Goal: Task Accomplishment & Management: Manage account settings

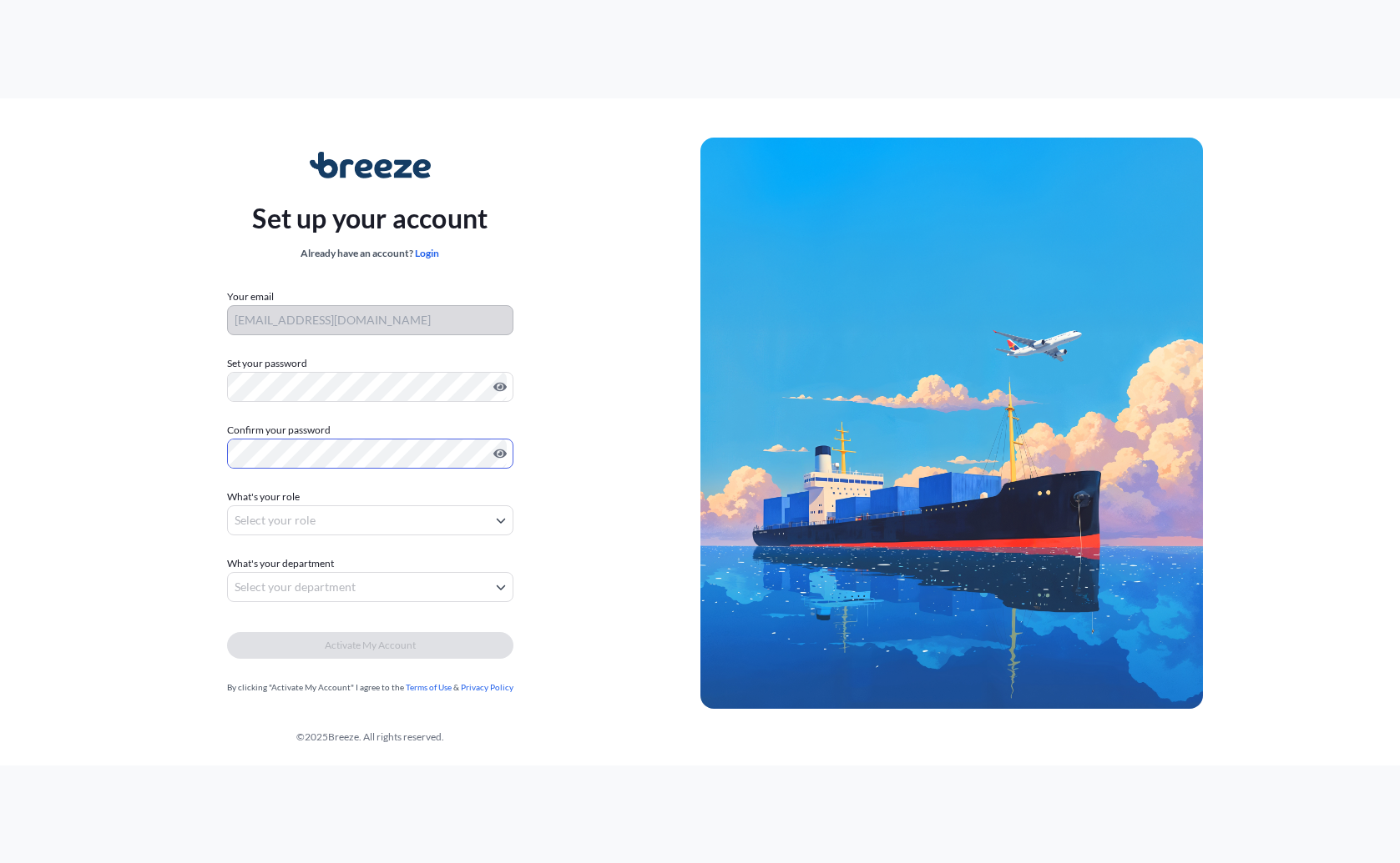
click at [263, 533] on body "Set up your account Already have an account? Login Your email [PERSON_NAME][EMA…" at bounding box center [700, 431] width 1400 height 863
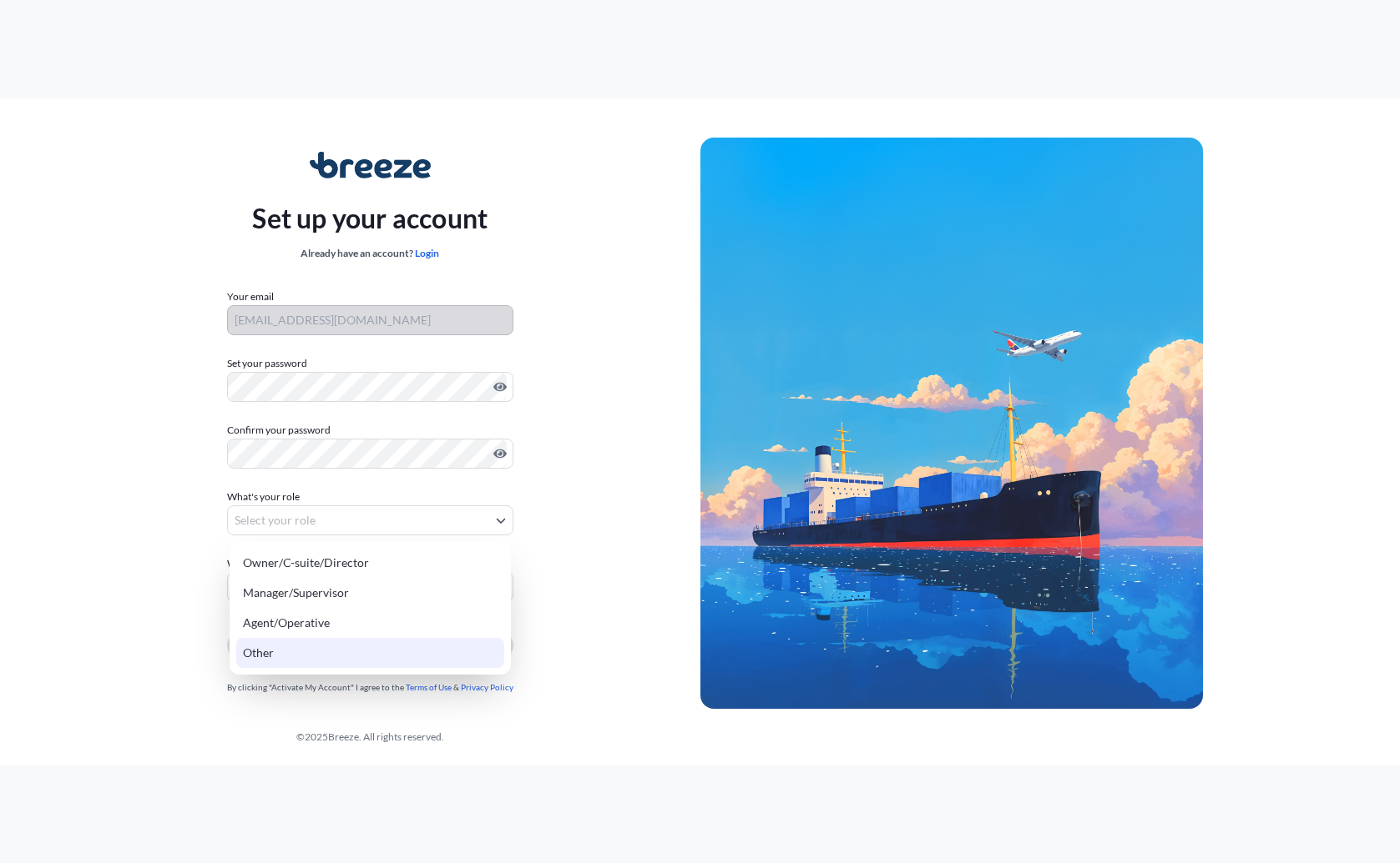
click at [296, 661] on div "Other" at bounding box center [370, 653] width 268 height 30
select select "other"
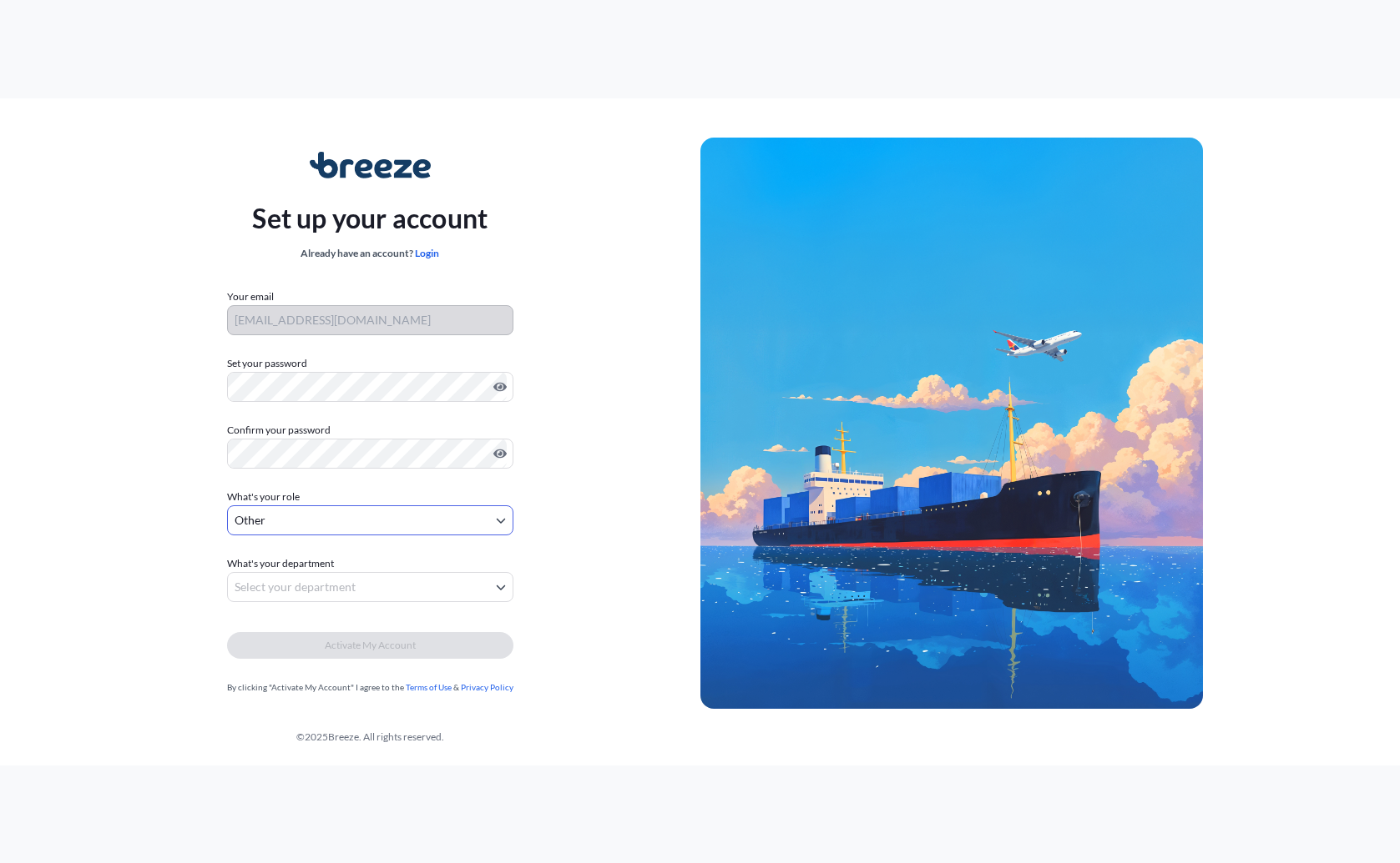
click at [309, 579] on body "Set up your account Already have an account? Login Your email [PERSON_NAME][EMA…" at bounding box center [700, 431] width 1400 height 863
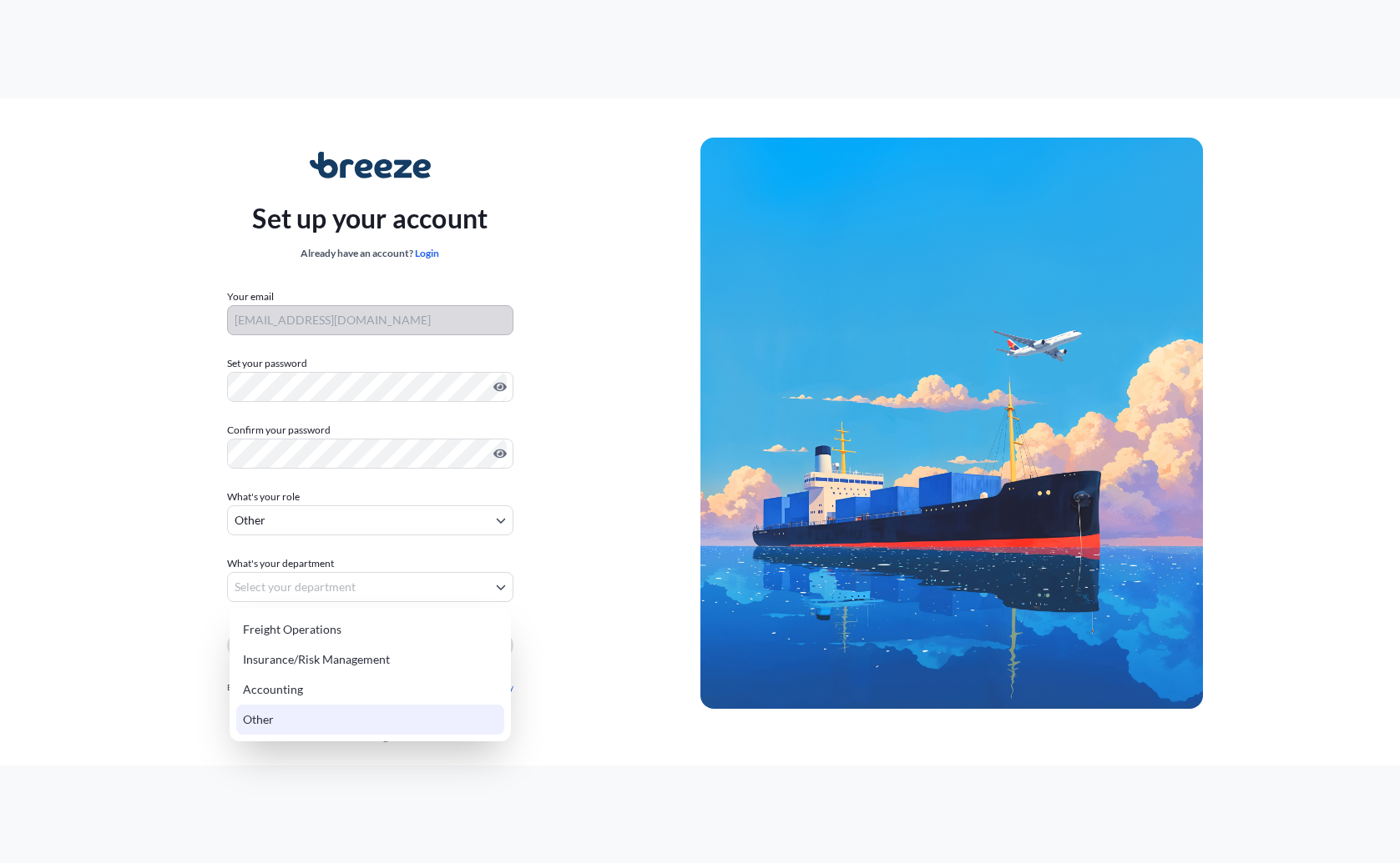
click at [303, 732] on div "Other" at bounding box center [370, 719] width 268 height 30
select select "other"
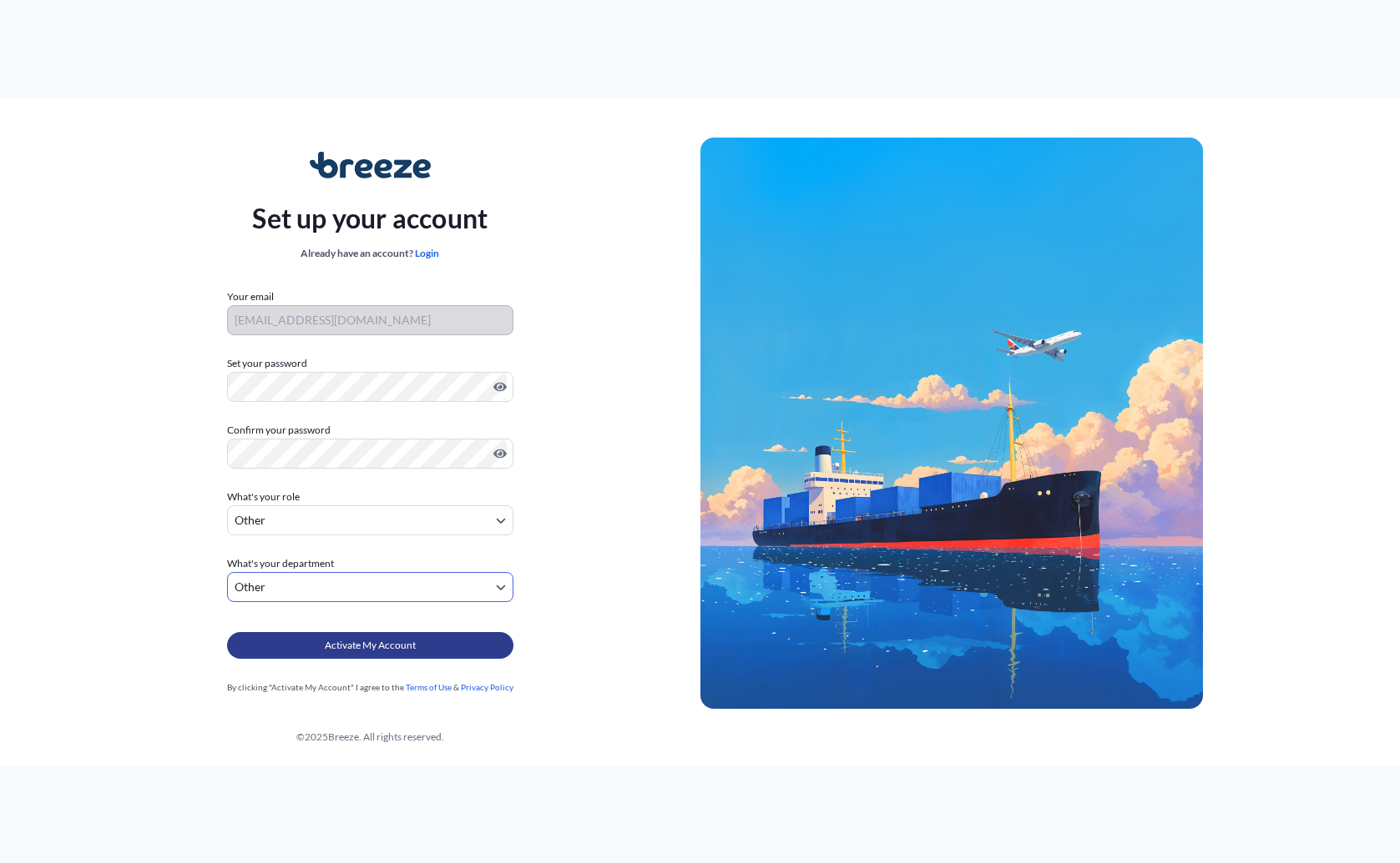
click at [342, 645] on span "Activate My Account" at bounding box center [370, 645] width 91 height 17
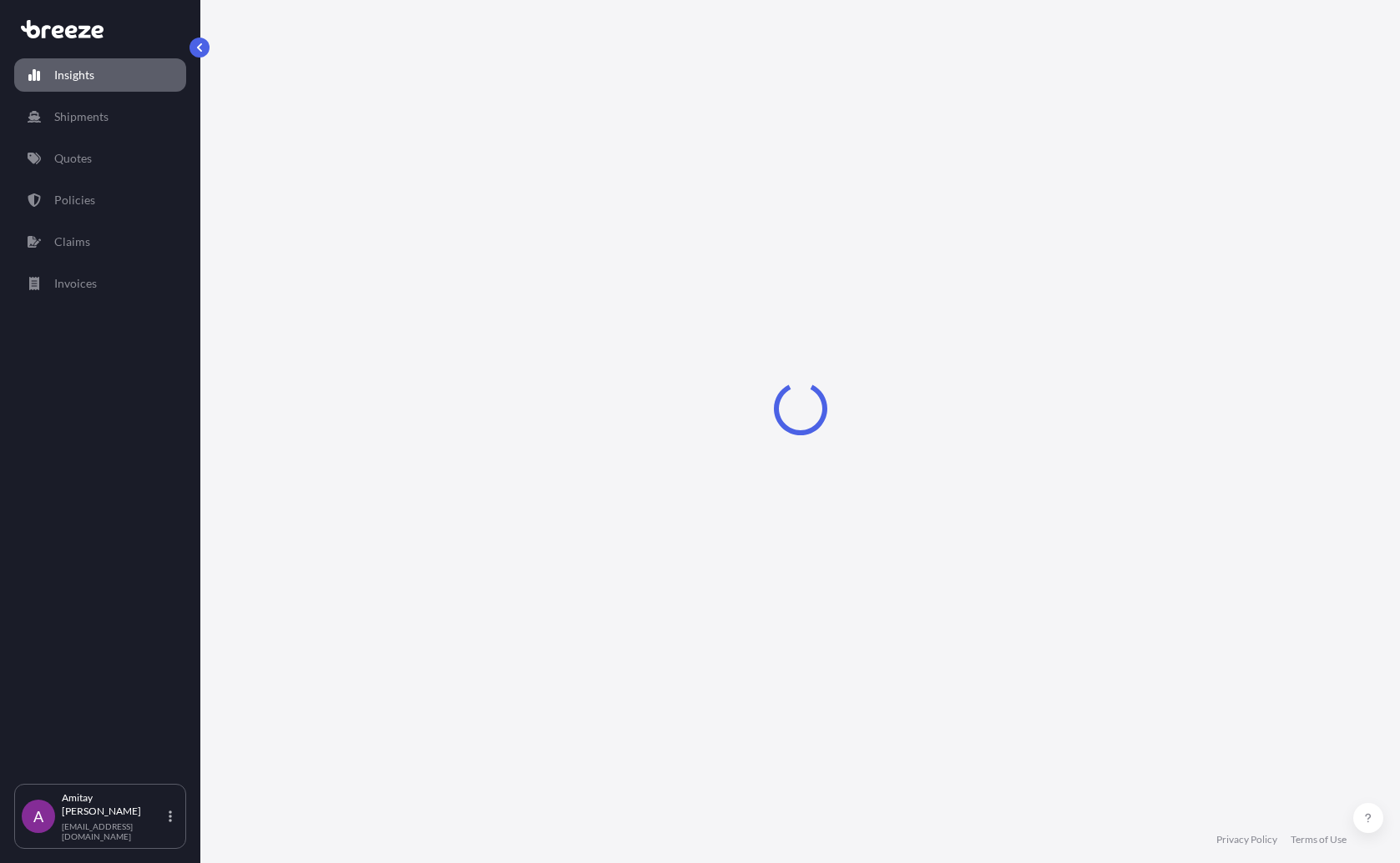
select select "2025"
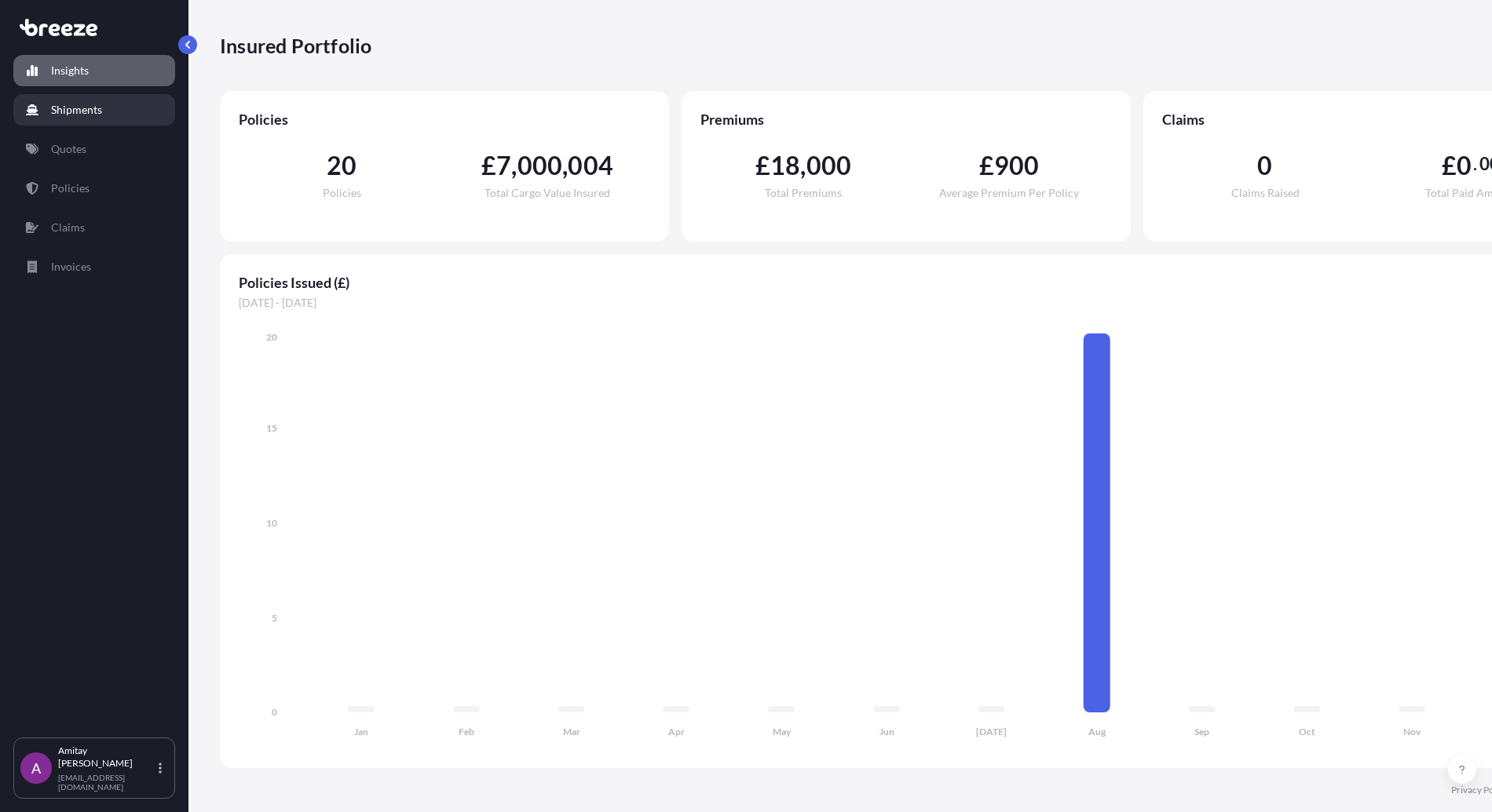
click at [70, 102] on p "Shipments" at bounding box center [76, 110] width 51 height 16
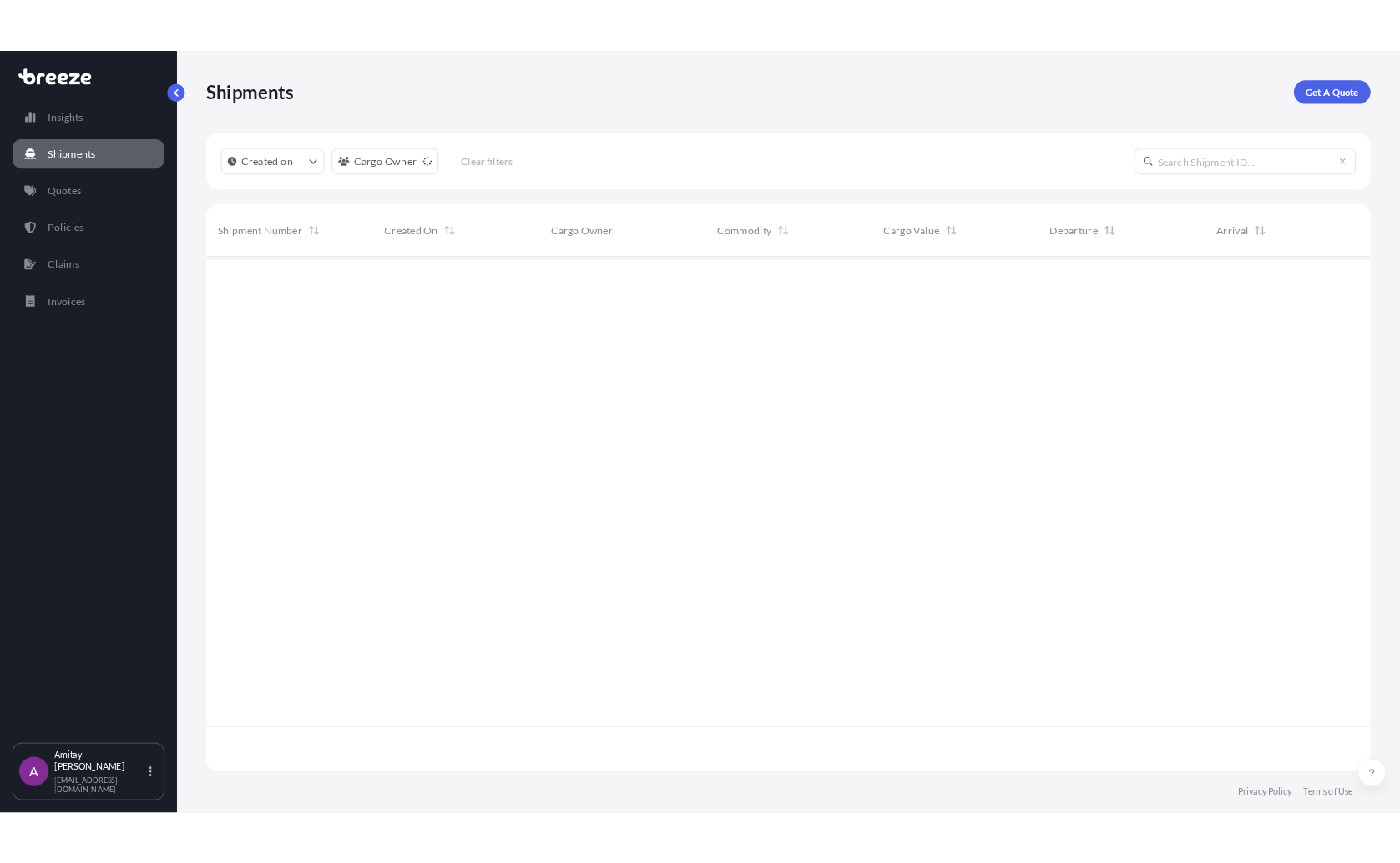
scroll to position [644, 1319]
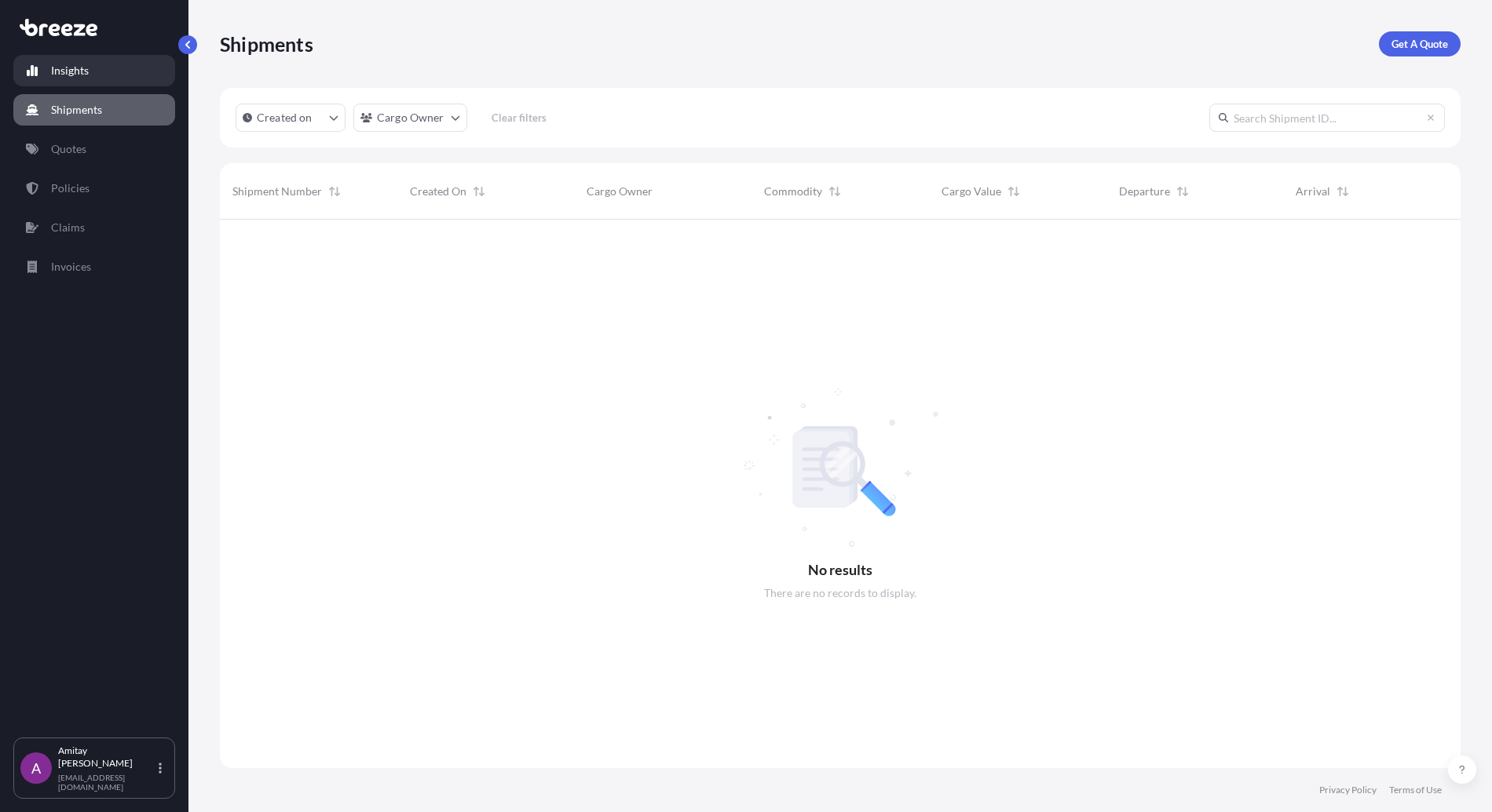
click at [52, 62] on link "Insights" at bounding box center [93, 70] width 161 height 31
select select "2025"
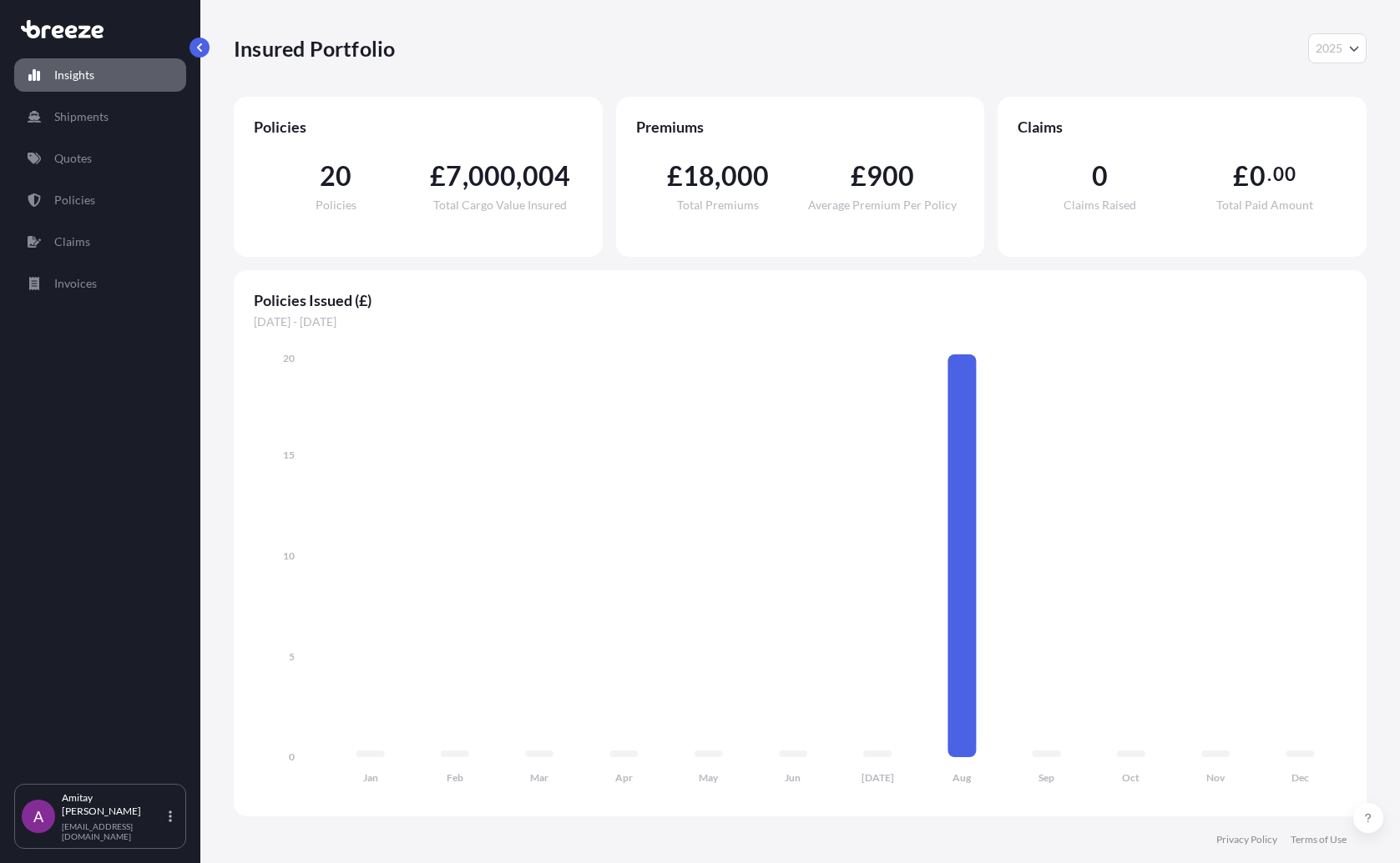
click at [495, 51] on div "Insured Portfolio 2025 2025 2024 2023 2022" at bounding box center [800, 48] width 1133 height 30
click at [370, 300] on span "Policies Issued (£)" at bounding box center [800, 300] width 1092 height 20
